Goal: Navigation & Orientation: Understand site structure

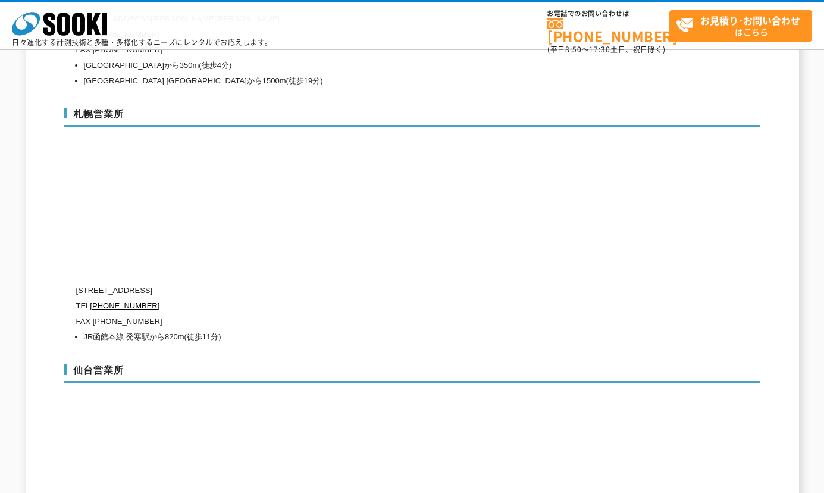
scroll to position [3391, 0]
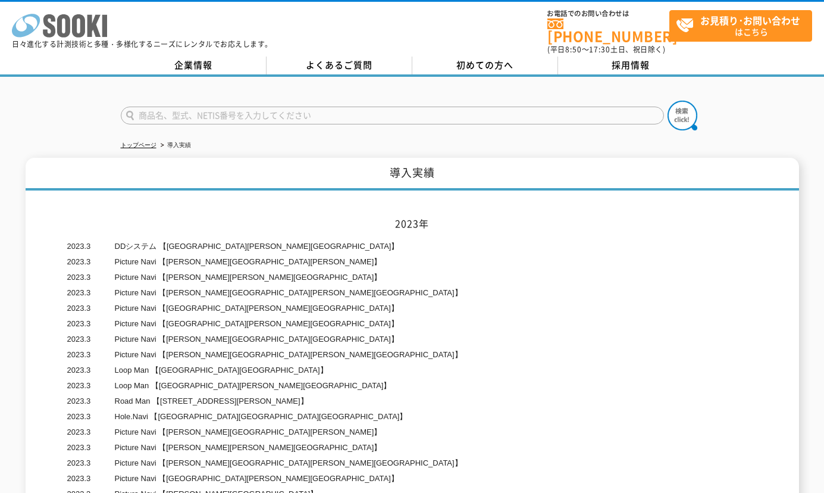
click at [68, 22] on icon at bounding box center [63, 25] width 13 height 23
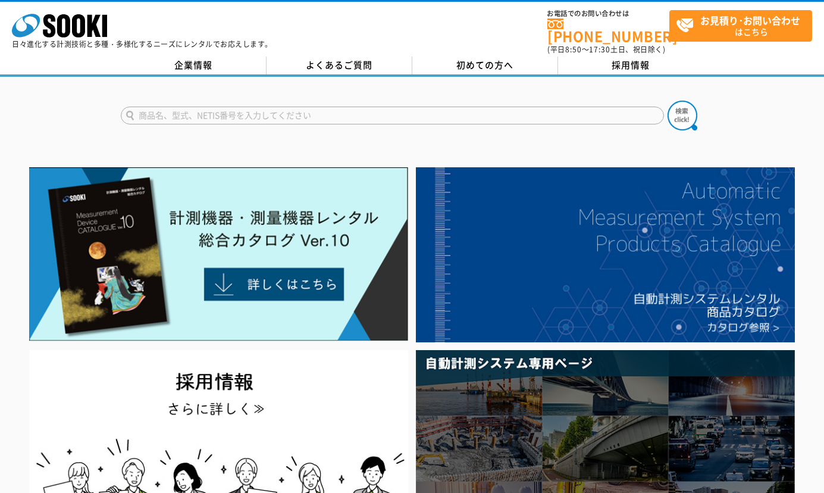
click at [218, 58] on link "企業情報" at bounding box center [194, 66] width 146 height 18
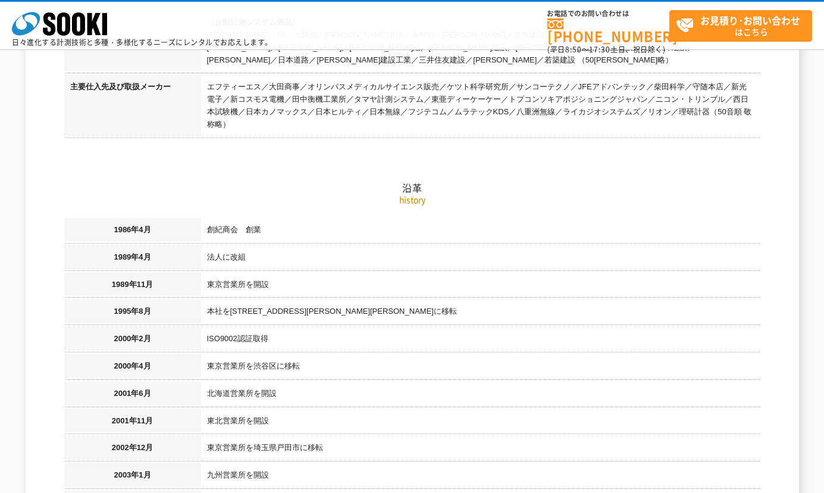
scroll to position [714, 0]
